Goal: Navigation & Orientation: Go to known website

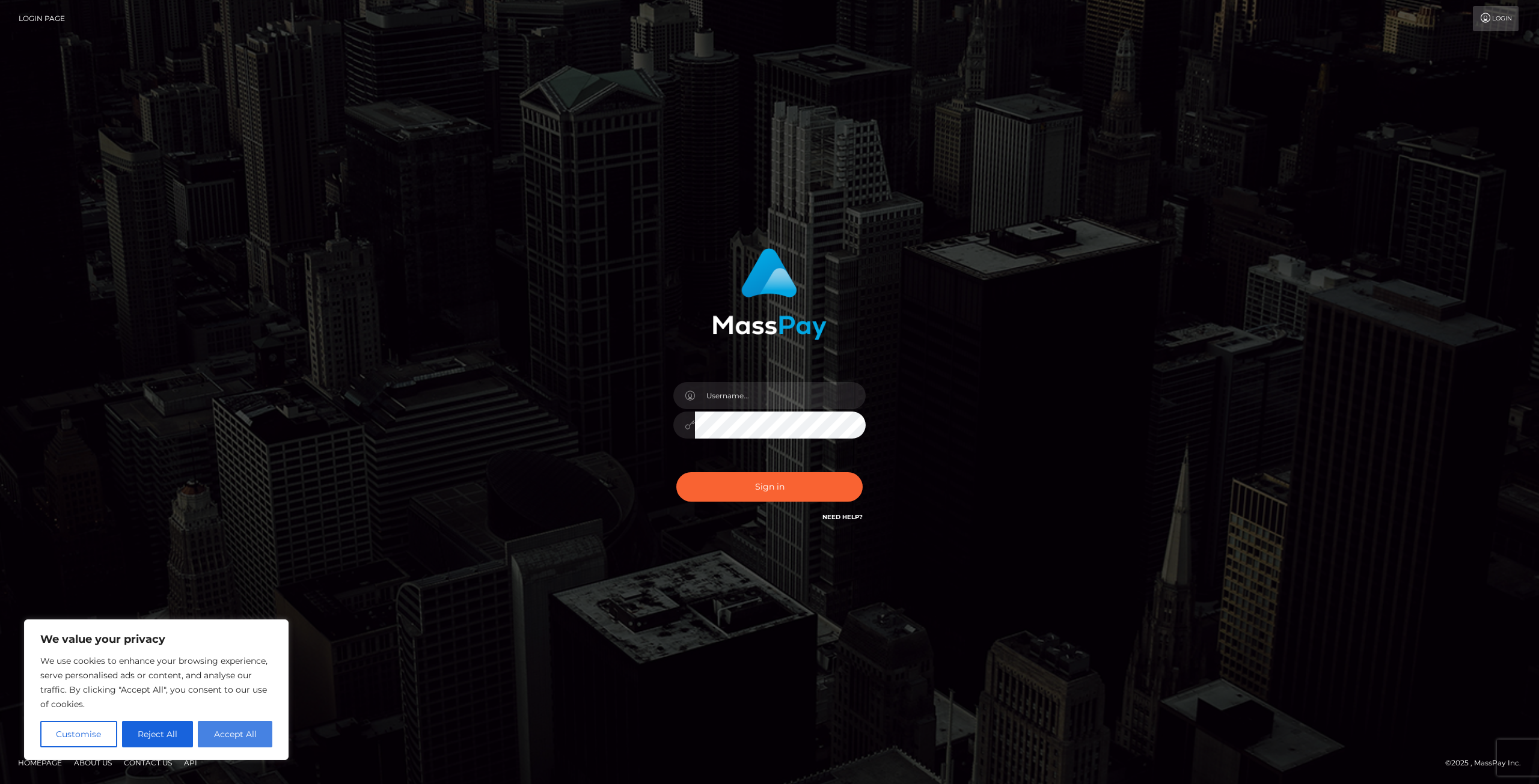
click at [234, 735] on button "Accept All" at bounding box center [235, 734] width 75 height 26
checkbox input "true"
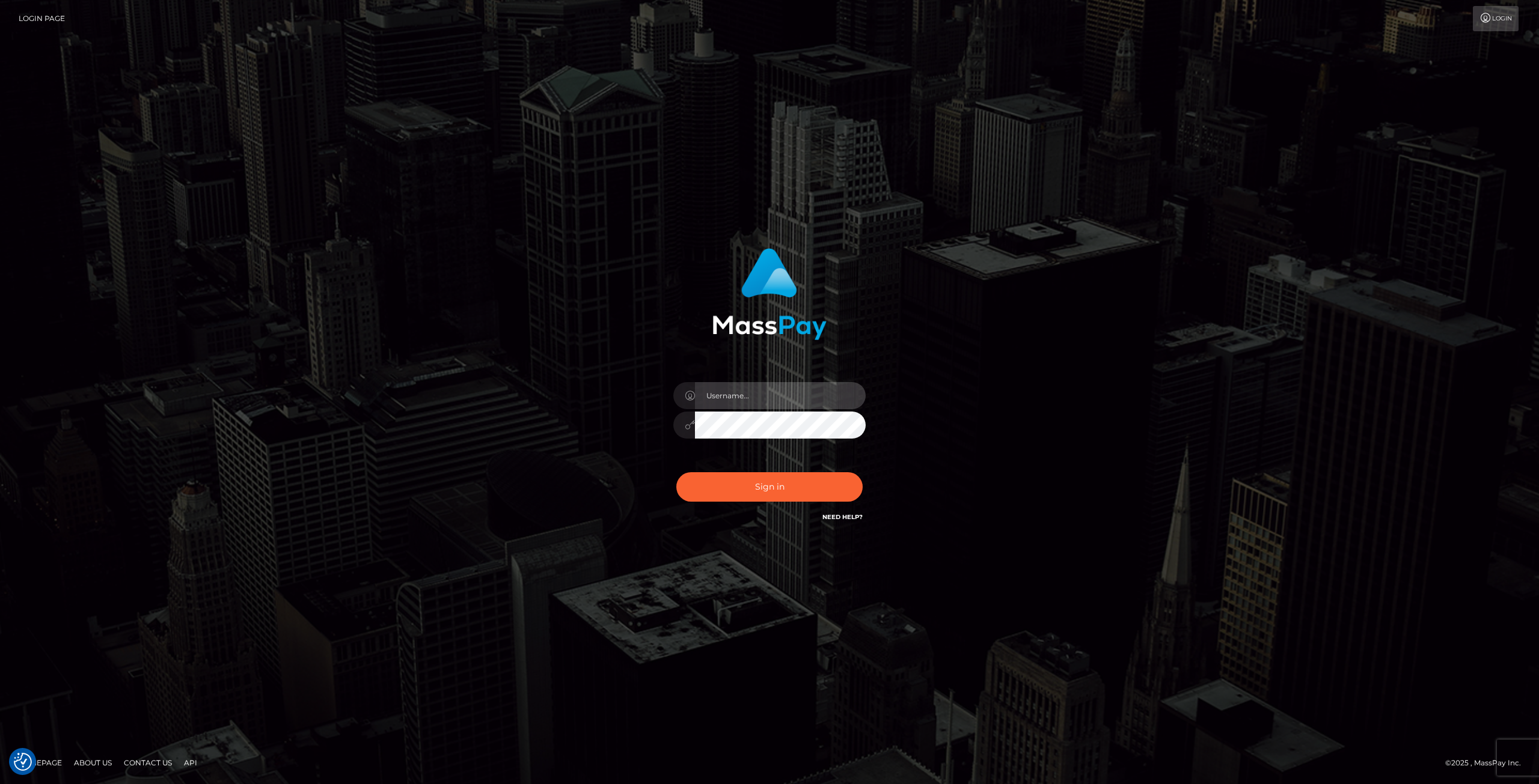
click at [746, 395] on input "text" at bounding box center [781, 396] width 171 height 27
type input "dirkpitton@hotmail.com"
click at [747, 489] on button "Sign in" at bounding box center [769, 487] width 186 height 29
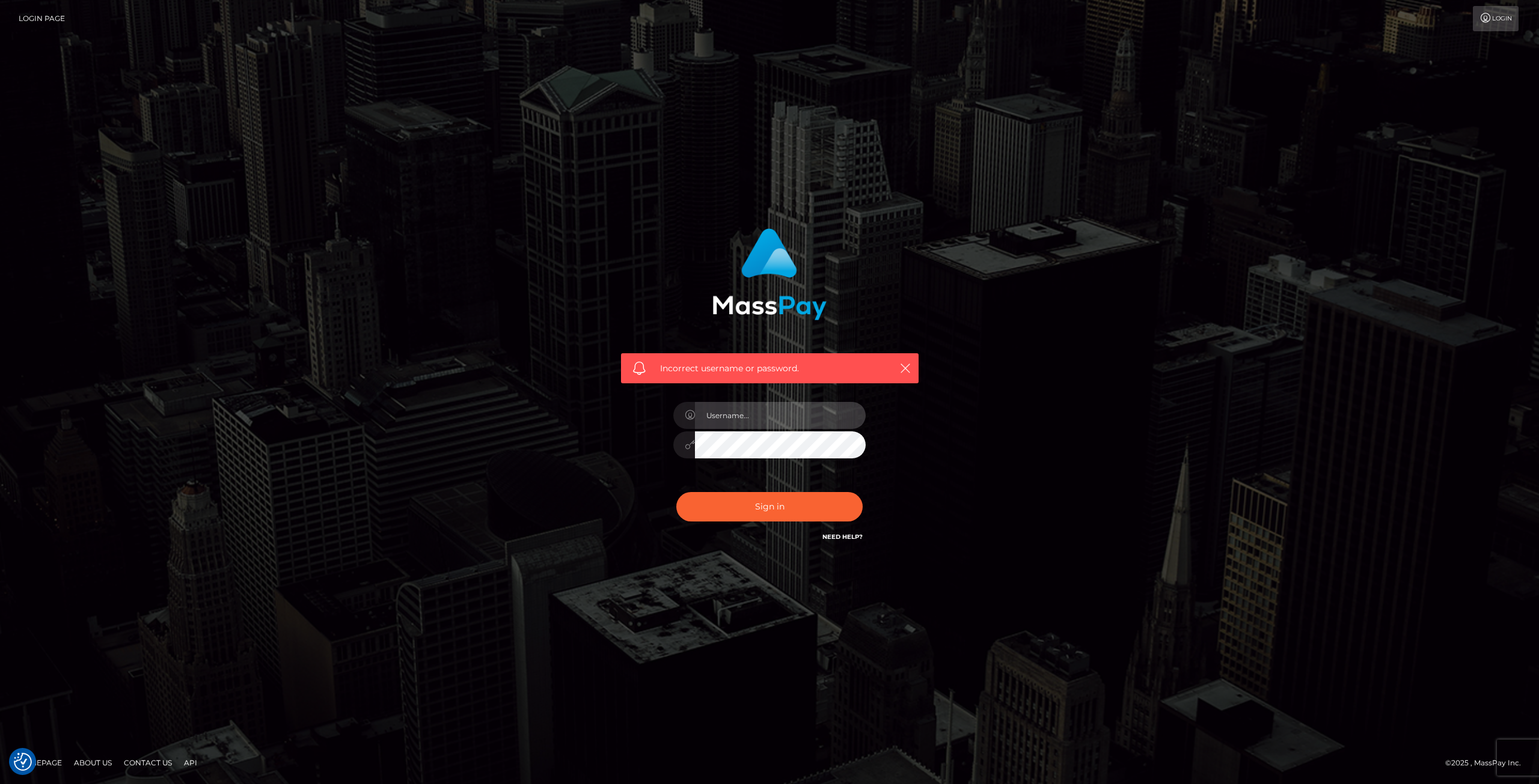
click at [763, 421] on input "text" at bounding box center [781, 415] width 171 height 27
type input "dirkpitton@hotmail.com"
click at [771, 505] on button "Sign in" at bounding box center [769, 507] width 186 height 29
click at [762, 418] on input "text" at bounding box center [781, 415] width 171 height 27
click at [881, 418] on div "Incorrect username or password." at bounding box center [770, 386] width 316 height 334
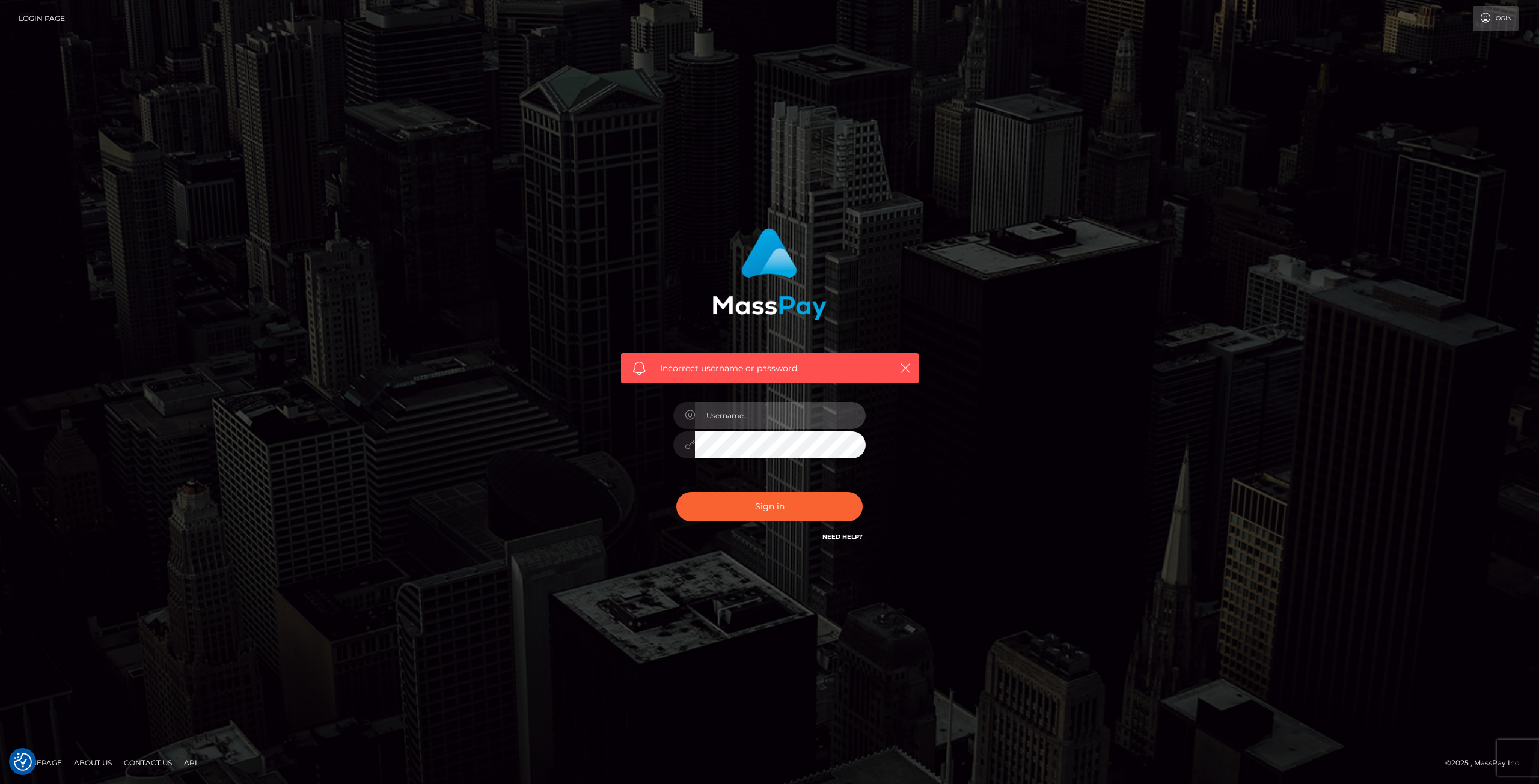
click at [773, 415] on input "text" at bounding box center [781, 415] width 171 height 27
type input "dirkpitton@hotmail.com"
click at [906, 367] on icon "button" at bounding box center [905, 368] width 12 height 12
click at [903, 374] on icon "button" at bounding box center [905, 368] width 12 height 12
click at [901, 369] on icon "button" at bounding box center [905, 368] width 12 height 12
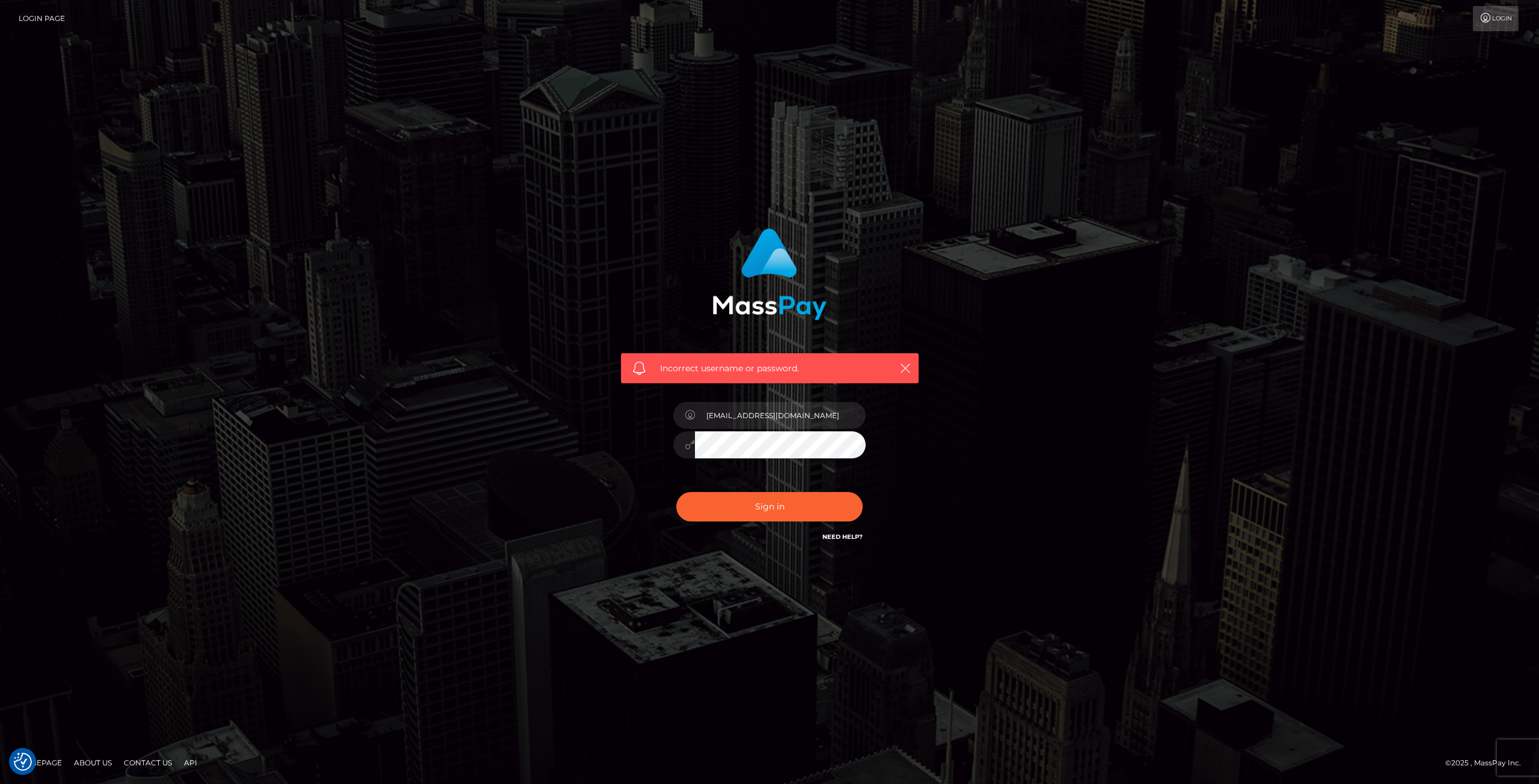
click at [841, 536] on link "Need Help?" at bounding box center [842, 536] width 41 height 8
click at [905, 368] on icon "button" at bounding box center [905, 368] width 12 height 12
click at [671, 443] on div "dirkpitton@hotmail.com" at bounding box center [769, 438] width 211 height 92
click at [765, 512] on button "Sign in" at bounding box center [769, 507] width 186 height 29
click at [905, 364] on icon "button" at bounding box center [905, 368] width 12 height 12
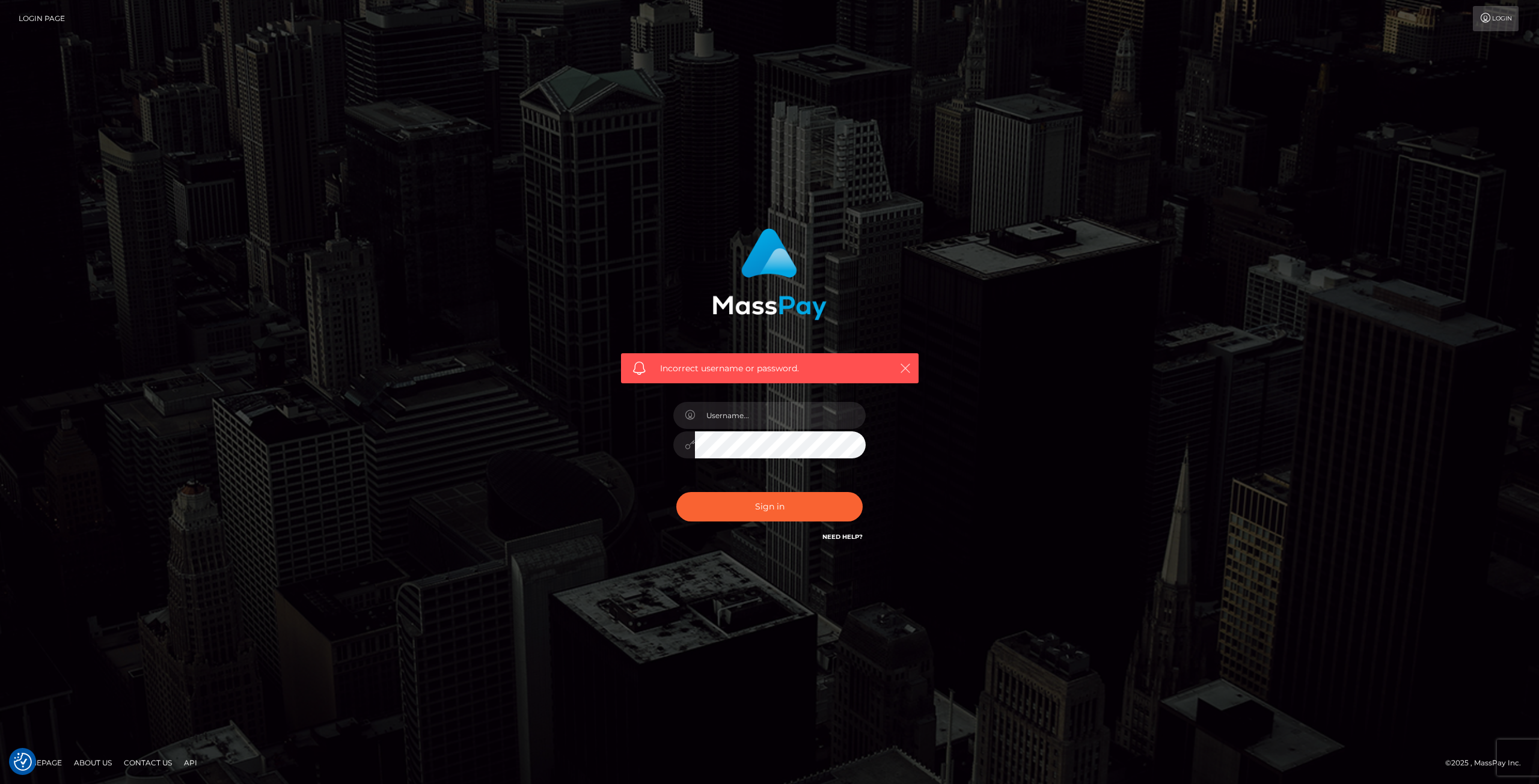
click at [906, 369] on icon "button" at bounding box center [905, 368] width 12 height 12
click at [900, 368] on icon "button" at bounding box center [905, 368] width 12 height 12
click at [18, 12] on link "Login Page" at bounding box center [41, 18] width 46 height 25
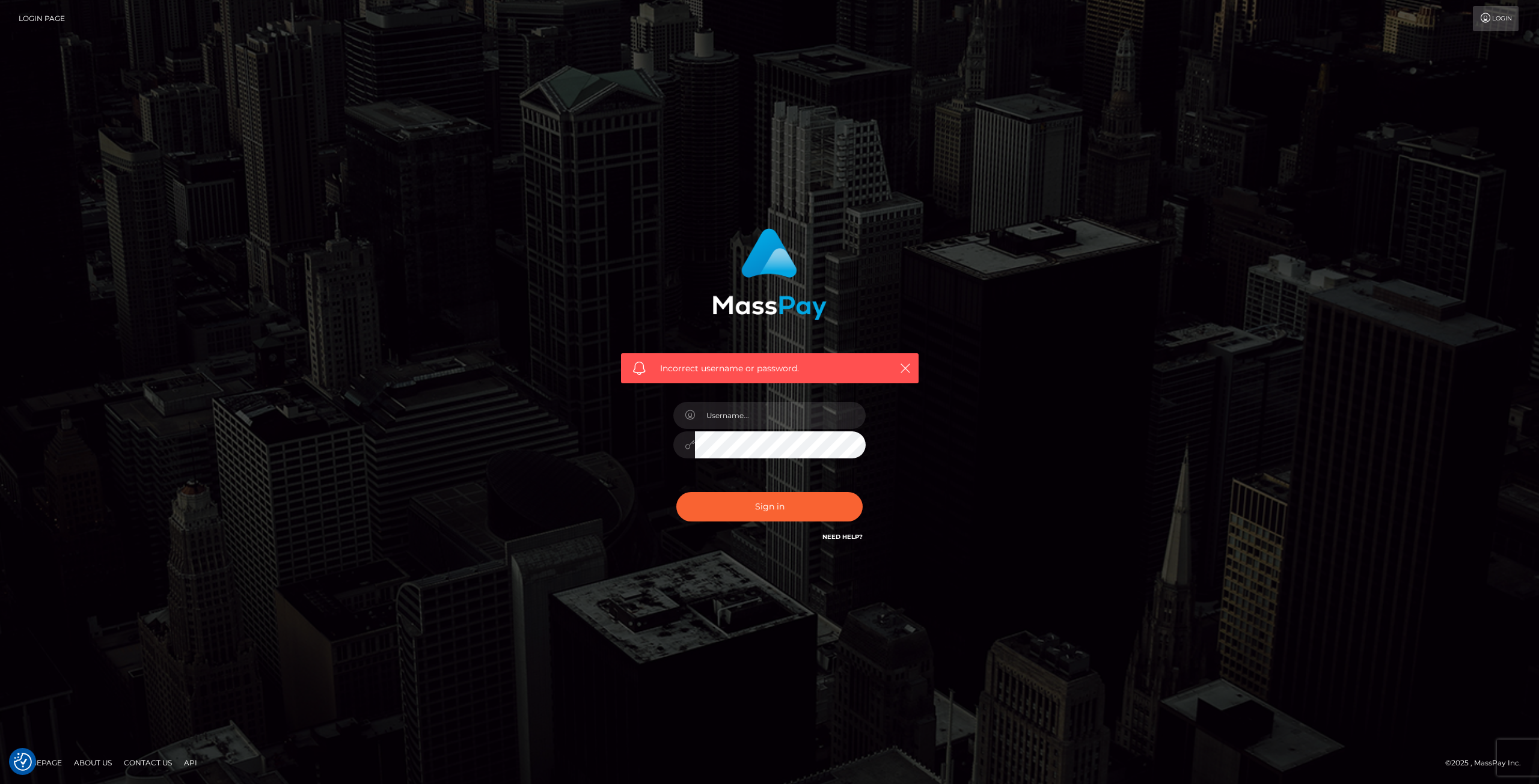
click at [28, 17] on link "Login Page" at bounding box center [41, 18] width 46 height 25
